Goal: Task Accomplishment & Management: Complete application form

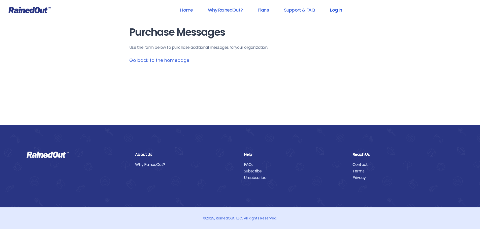
click at [336, 11] on link "Log In" at bounding box center [335, 9] width 25 height 11
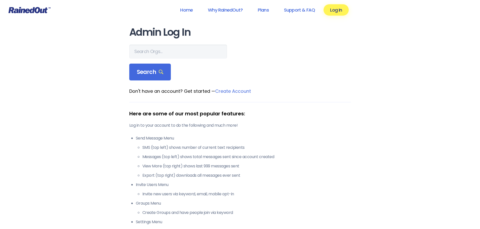
click at [143, 58] on form "Search" at bounding box center [240, 63] width 222 height 36
click at [156, 60] on form "Search" at bounding box center [240, 63] width 222 height 36
click at [156, 53] on input "text" at bounding box center [178, 52] width 98 height 14
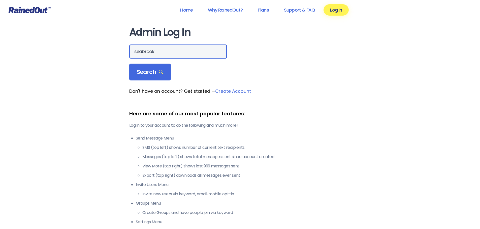
type input "seabrook"
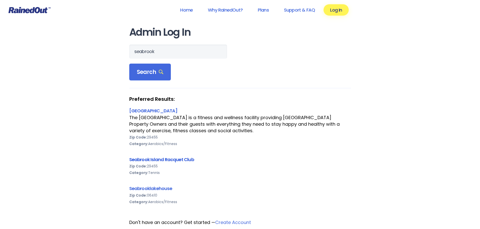
click at [169, 161] on link "Seabrook Island Racquet Club" at bounding box center [161, 160] width 65 height 6
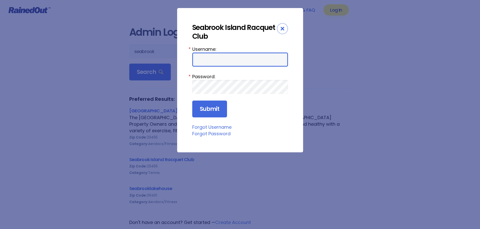
click at [205, 55] on input "Username:" at bounding box center [240, 60] width 96 height 14
type input "racquetclub"
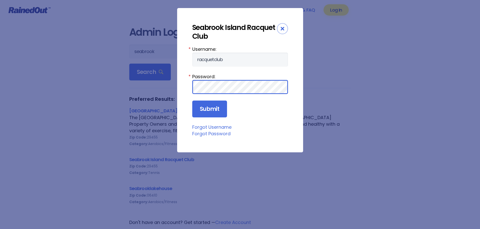
click at [192, 101] on input "Submit" at bounding box center [209, 109] width 35 height 17
